Goal: Task Accomplishment & Management: Manage account settings

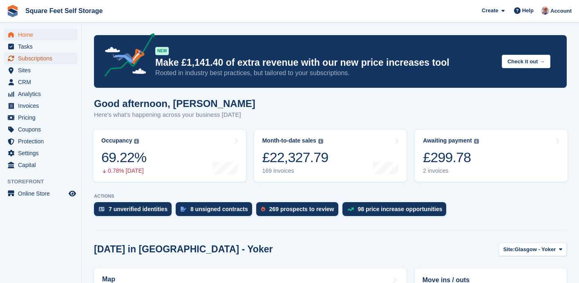
click at [40, 58] on span "Subscriptions" at bounding box center [42, 58] width 49 height 11
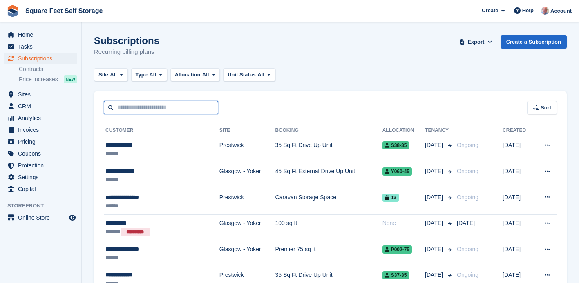
click at [133, 109] on input "text" at bounding box center [161, 107] width 114 height 13
type input "**********"
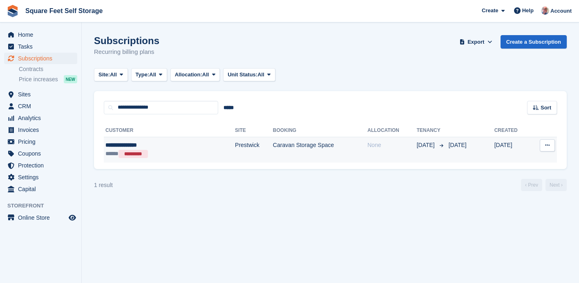
click at [273, 152] on td "Caravan Storage Space" at bounding box center [320, 150] width 94 height 26
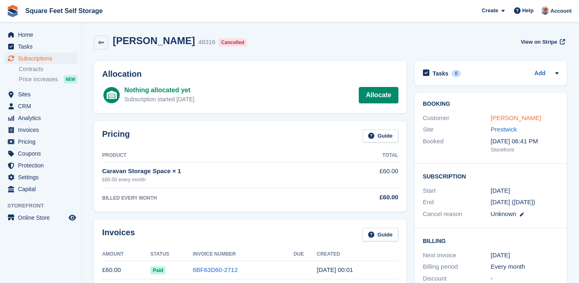
click at [509, 118] on link "Steven Mitchell" at bounding box center [516, 117] width 50 height 7
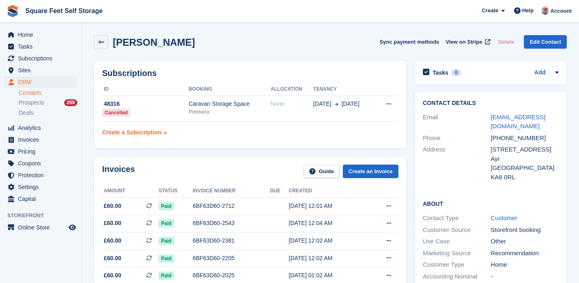
click at [142, 133] on div "Create a Subscription" at bounding box center [131, 132] width 59 height 9
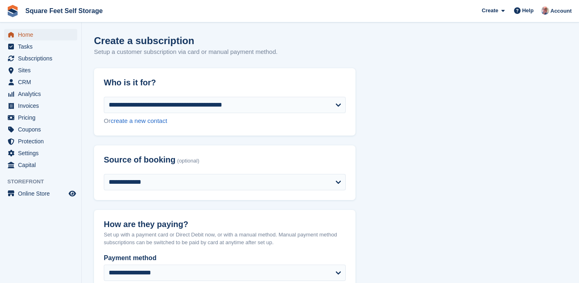
click at [29, 37] on span "Home" at bounding box center [42, 34] width 49 height 11
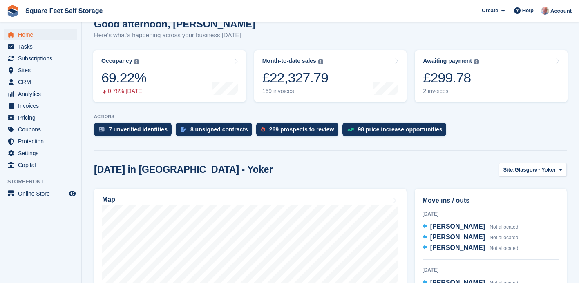
scroll to position [72, 0]
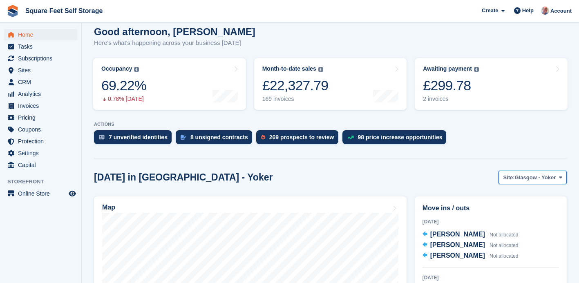
click at [529, 175] on span "Glasgow - Yoker" at bounding box center [535, 178] width 41 height 8
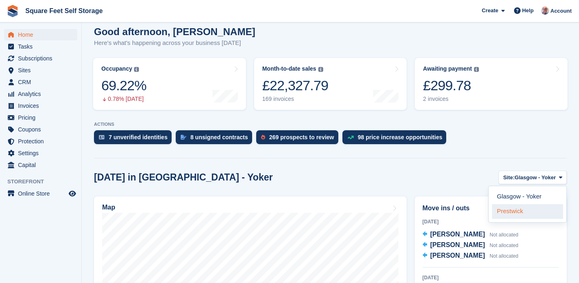
click at [513, 215] on link "Prestwick" at bounding box center [527, 211] width 71 height 15
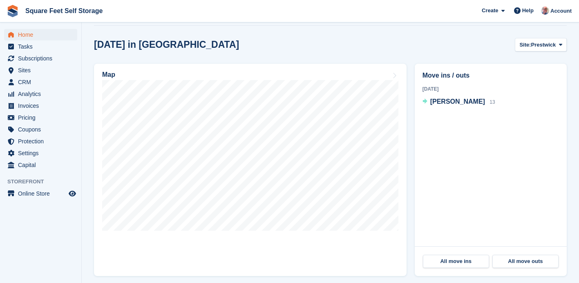
scroll to position [210, 0]
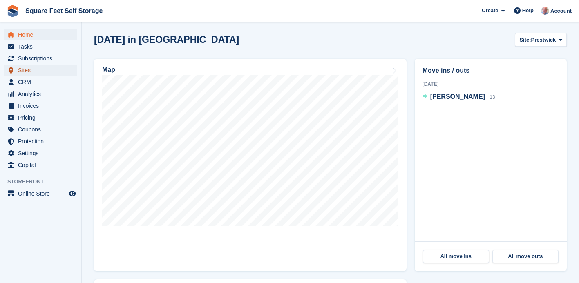
click at [34, 71] on span "Sites" at bounding box center [42, 70] width 49 height 11
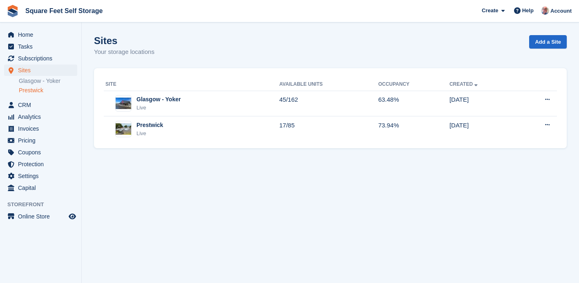
click at [44, 92] on link "Prestwick" at bounding box center [48, 91] width 58 height 8
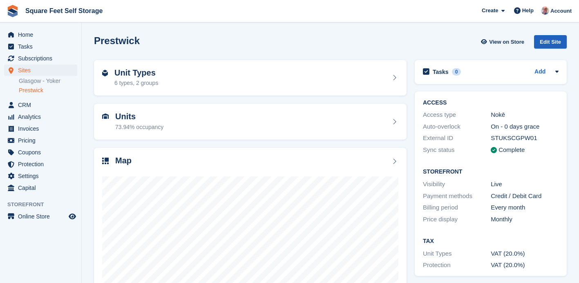
click at [544, 44] on div "Edit Site" at bounding box center [550, 41] width 33 height 13
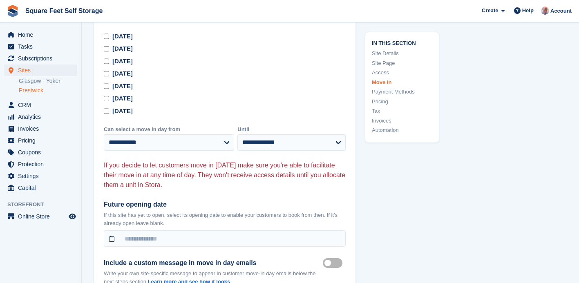
scroll to position [2284, 0]
click at [339, 139] on select "**********" at bounding box center [291, 142] width 108 height 16
select select "**"
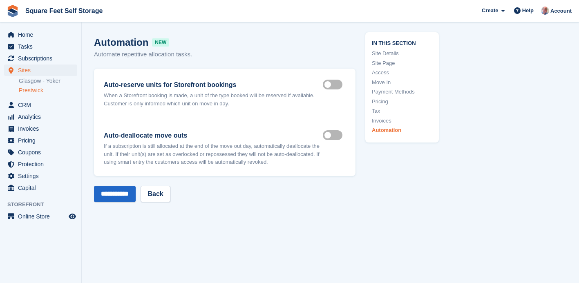
scroll to position [3699, 0]
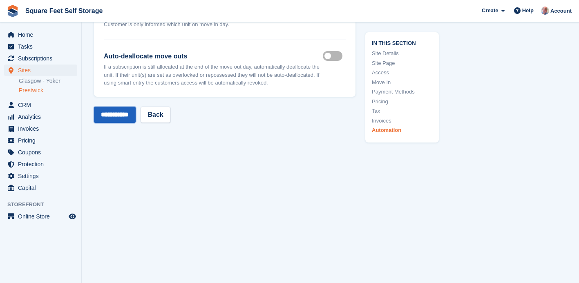
click at [123, 113] on input "**********" at bounding box center [115, 115] width 42 height 16
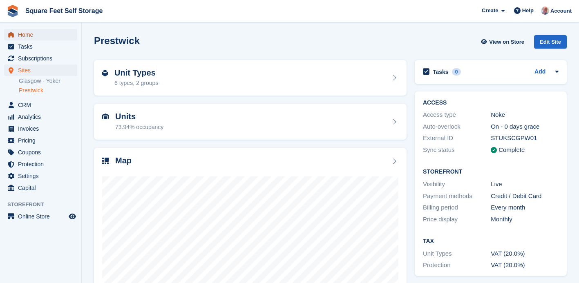
click at [27, 36] on span "Home" at bounding box center [42, 34] width 49 height 11
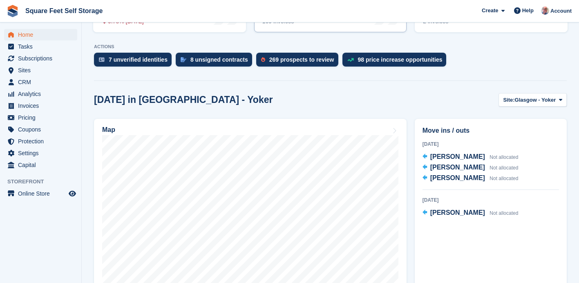
scroll to position [147, 0]
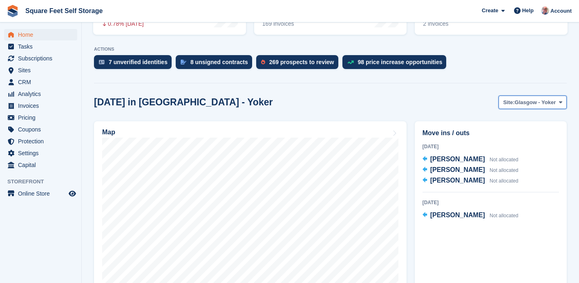
click at [511, 105] on span "Site:" at bounding box center [508, 102] width 11 height 8
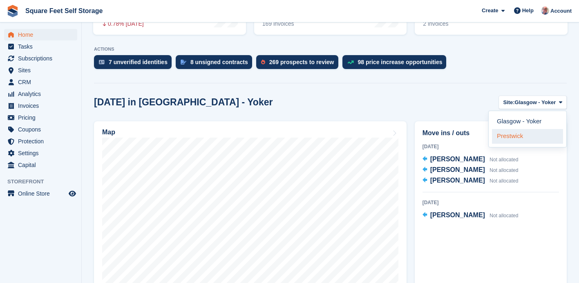
click at [501, 135] on link "Prestwick" at bounding box center [527, 136] width 71 height 15
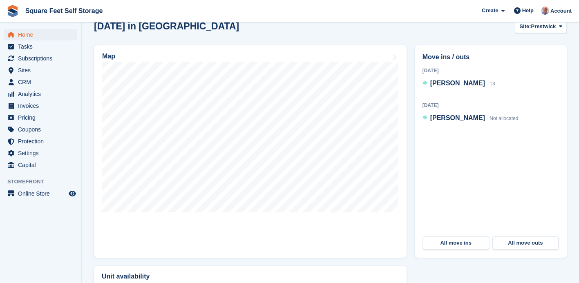
scroll to position [225, 0]
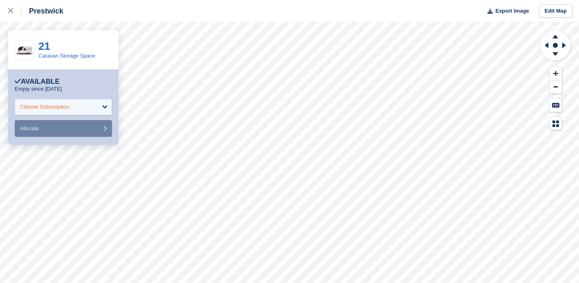
click at [101, 109] on div "Choose Subscription" at bounding box center [63, 107] width 97 height 16
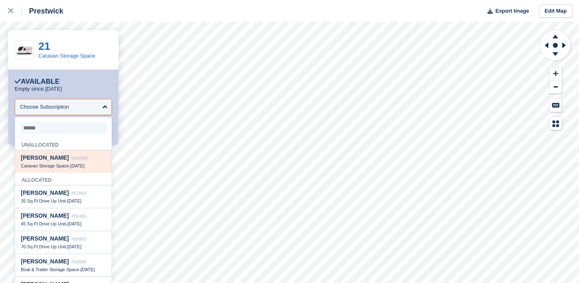
click at [62, 161] on span "[PERSON_NAME]" at bounding box center [45, 157] width 48 height 7
select select "******"
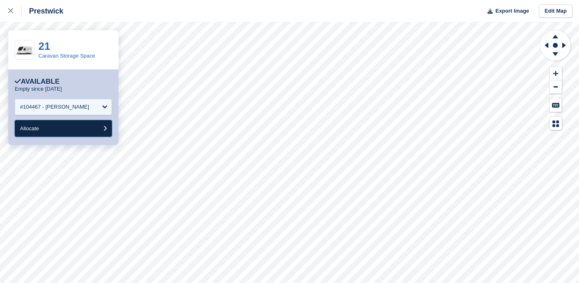
click at [77, 127] on button "Allocate" at bounding box center [63, 128] width 97 height 17
